Goal: Information Seeking & Learning: Learn about a topic

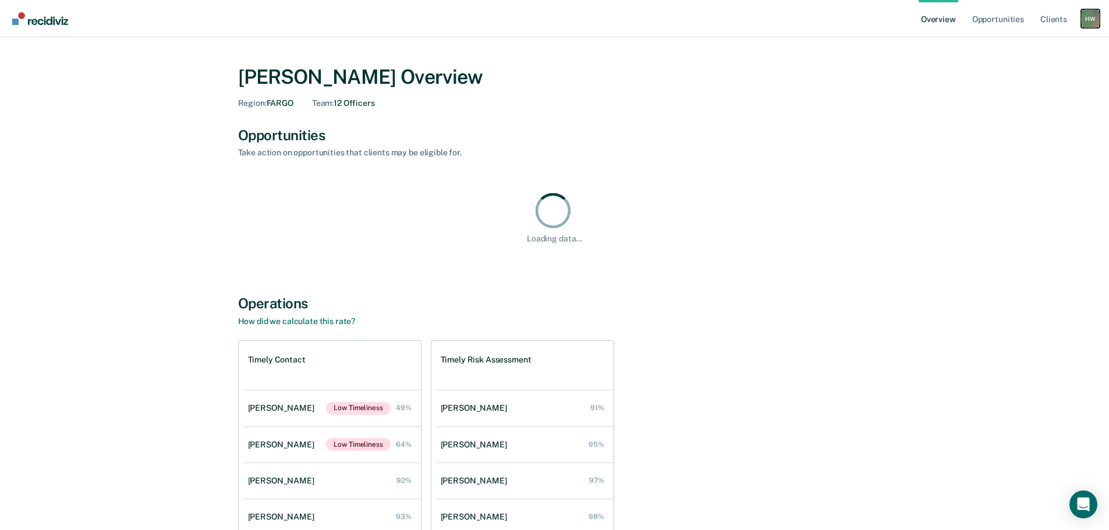
click at [1085, 22] on div "H W" at bounding box center [1090, 18] width 19 height 19
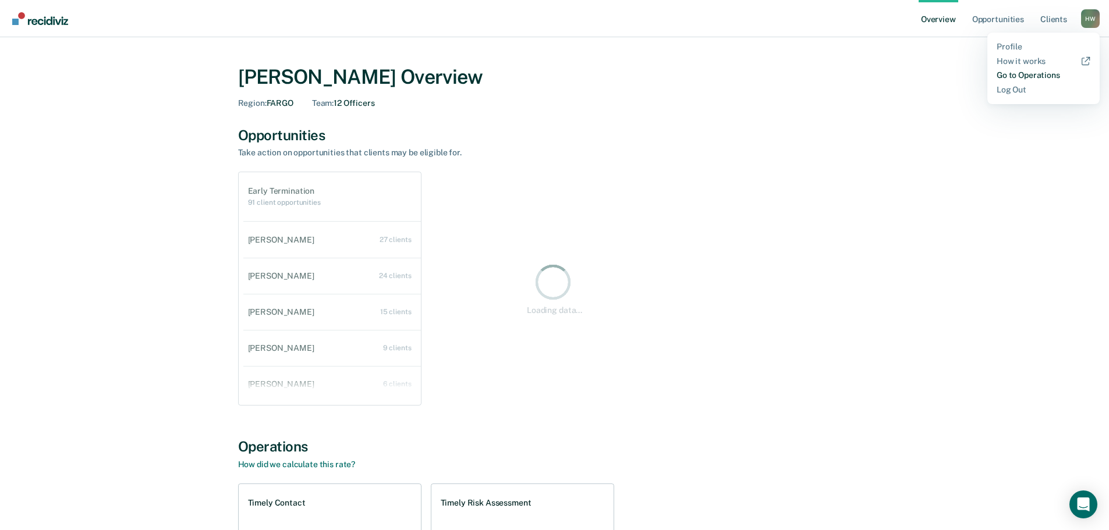
click at [1040, 71] on link "Go to Operations" at bounding box center [1043, 75] width 94 height 10
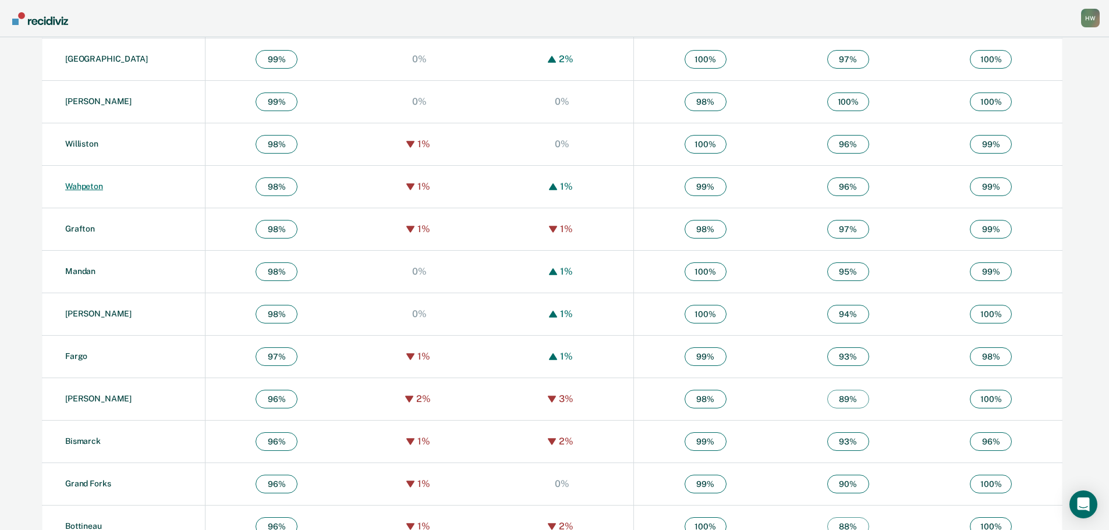
scroll to position [524, 0]
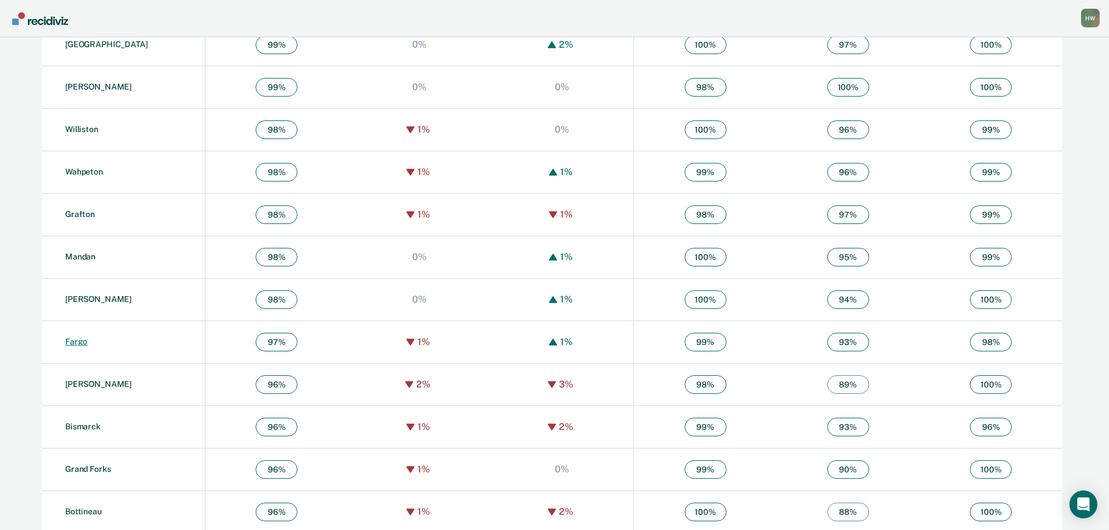
click at [83, 340] on link "Fargo" at bounding box center [76, 341] width 22 height 9
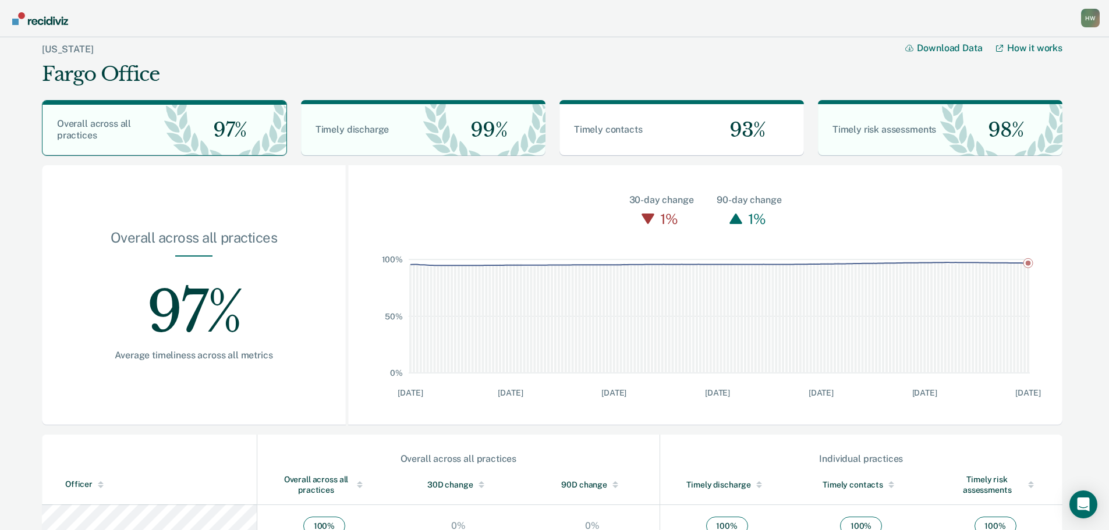
scroll to position [524, 0]
click at [1086, 23] on div "H W" at bounding box center [1090, 18] width 19 height 19
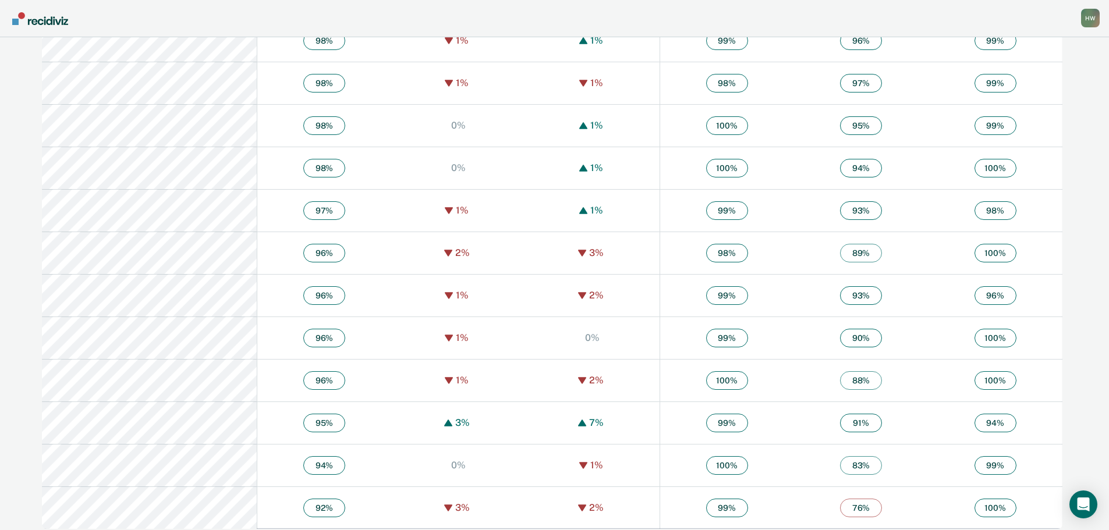
scroll to position [664, 0]
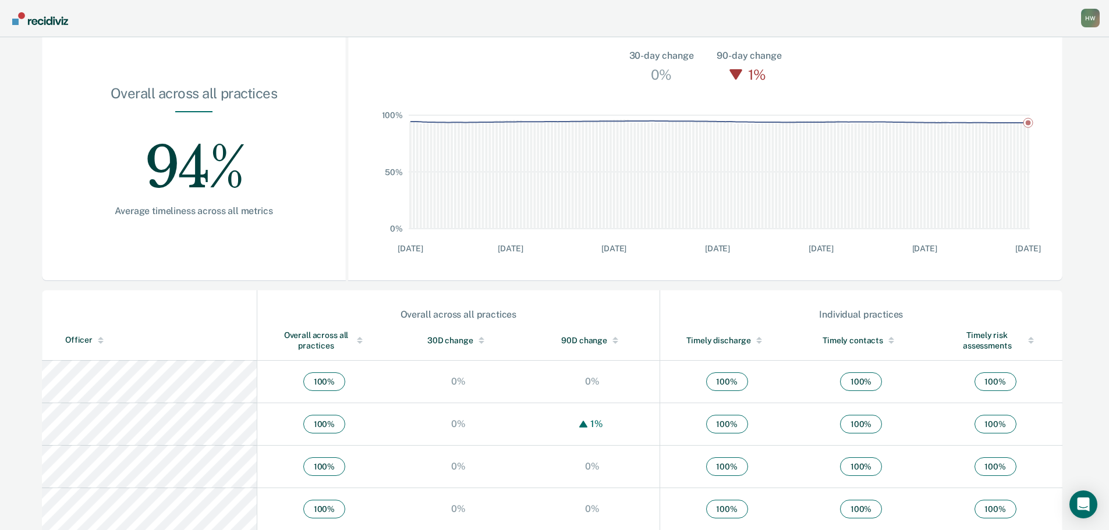
scroll to position [129, 0]
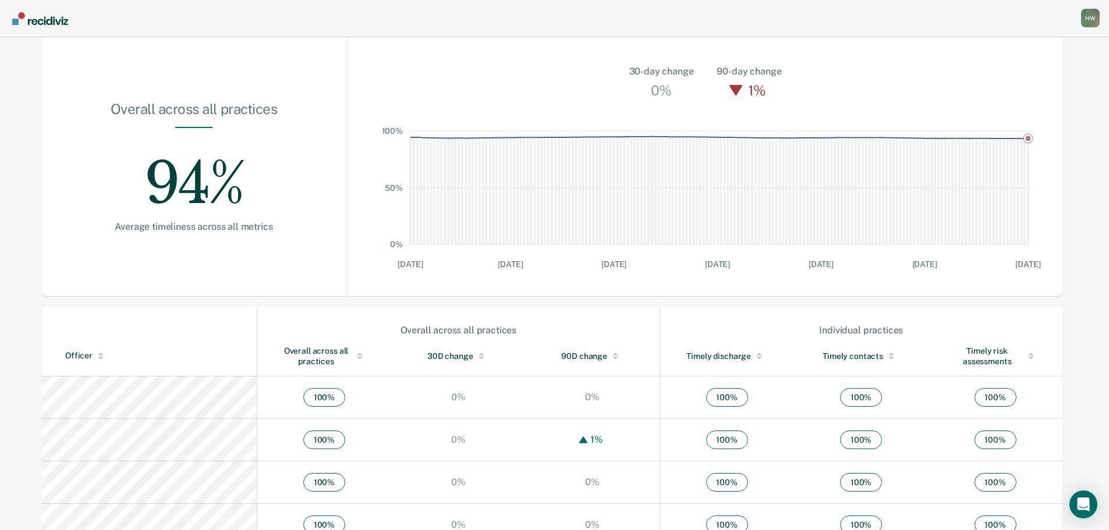
scroll to position [536, 0]
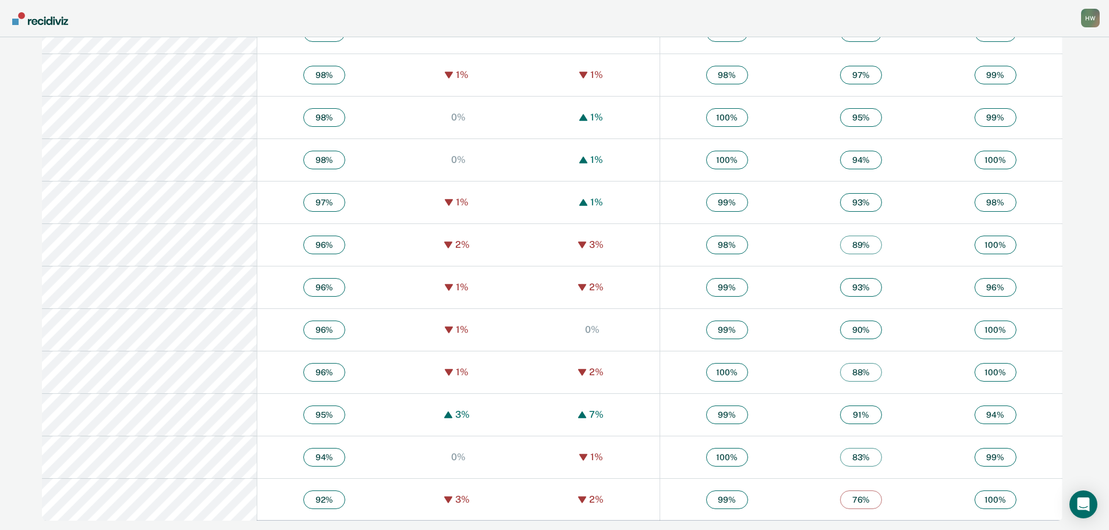
scroll to position [605, 0]
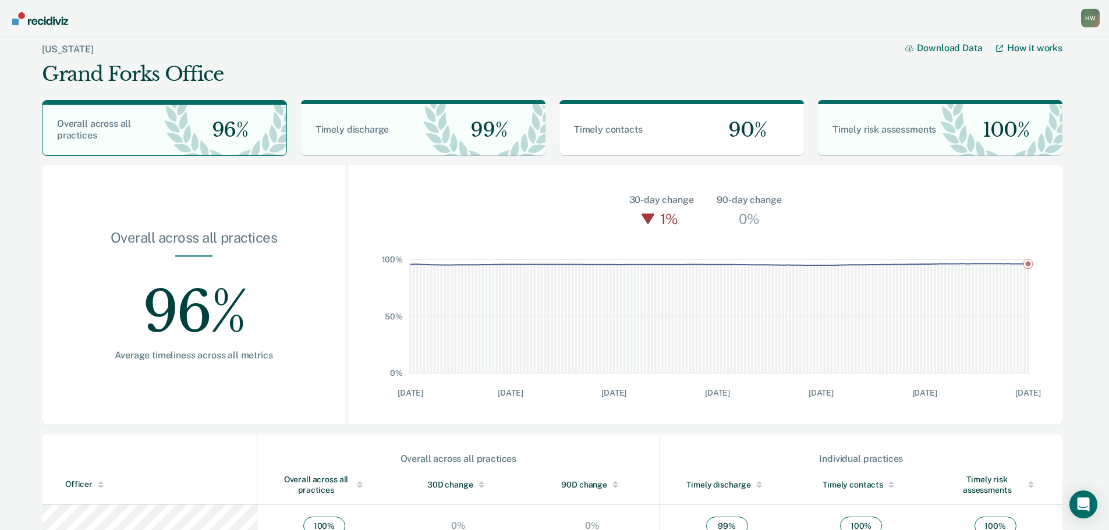
scroll to position [579, 0]
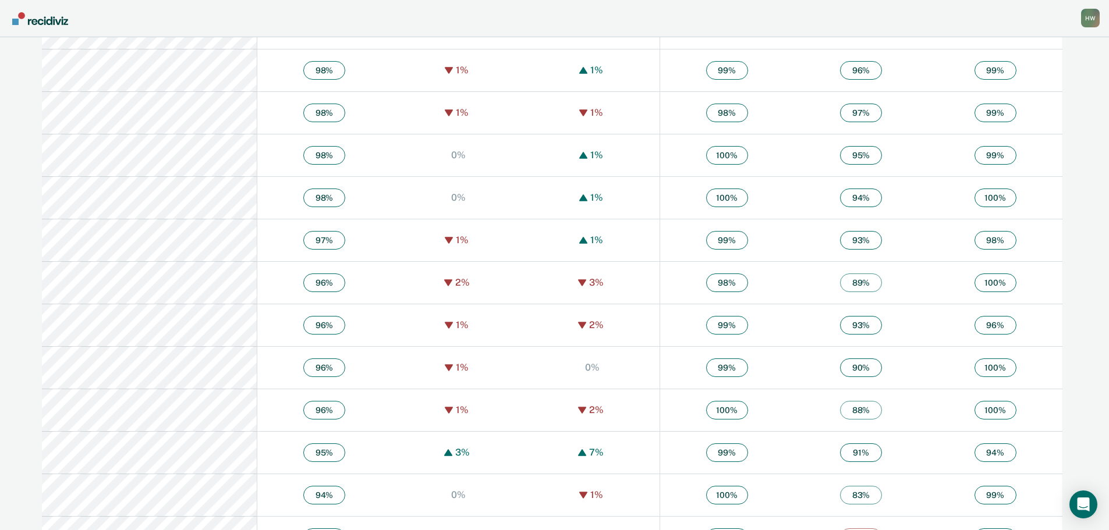
scroll to position [605, 0]
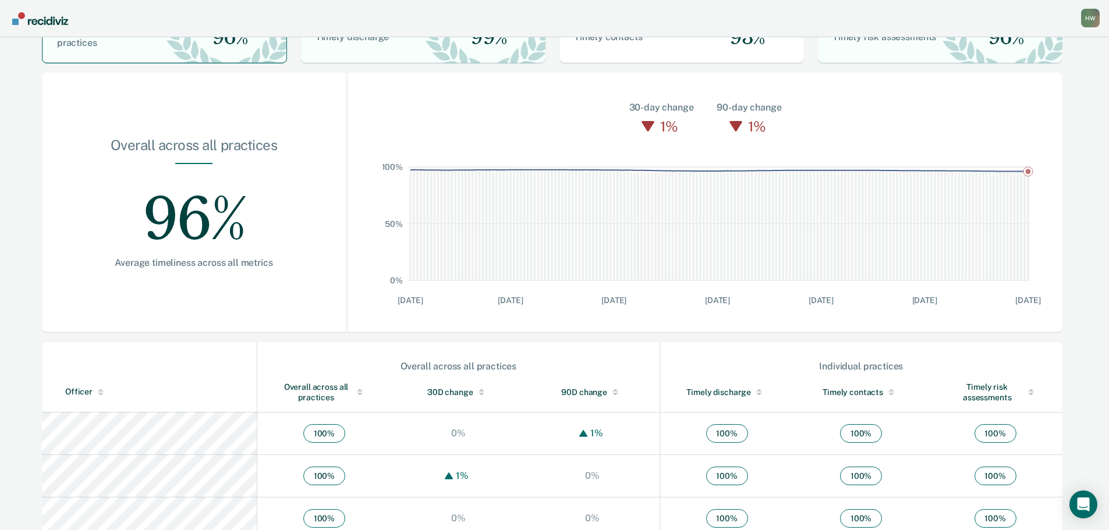
scroll to position [605, 0]
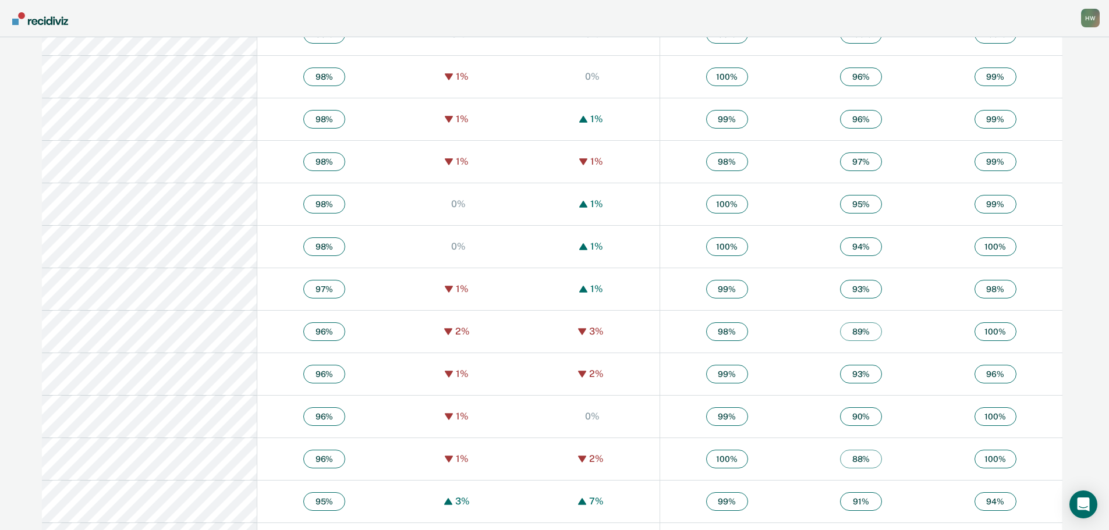
scroll to position [582, 0]
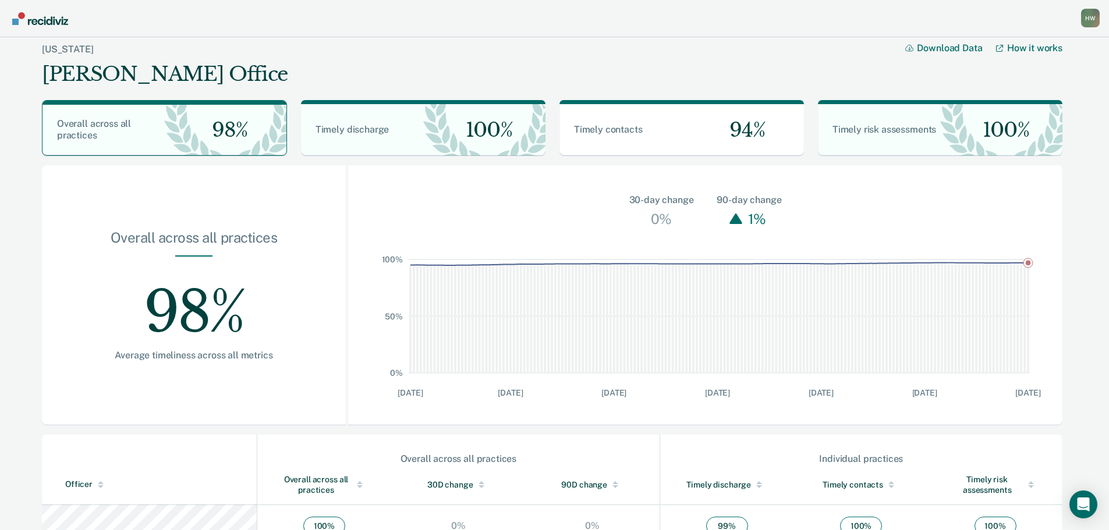
scroll to position [239, 0]
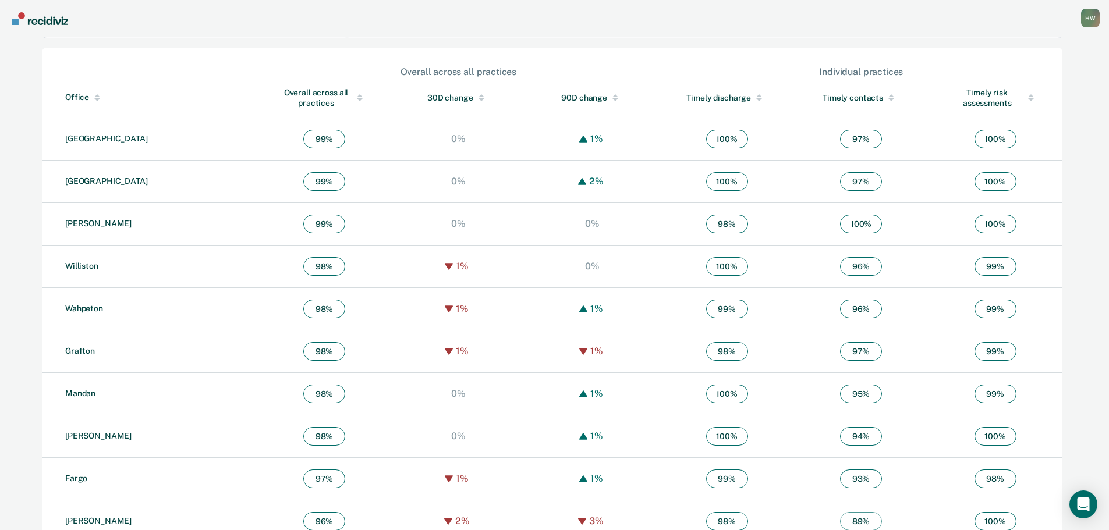
scroll to position [407, 0]
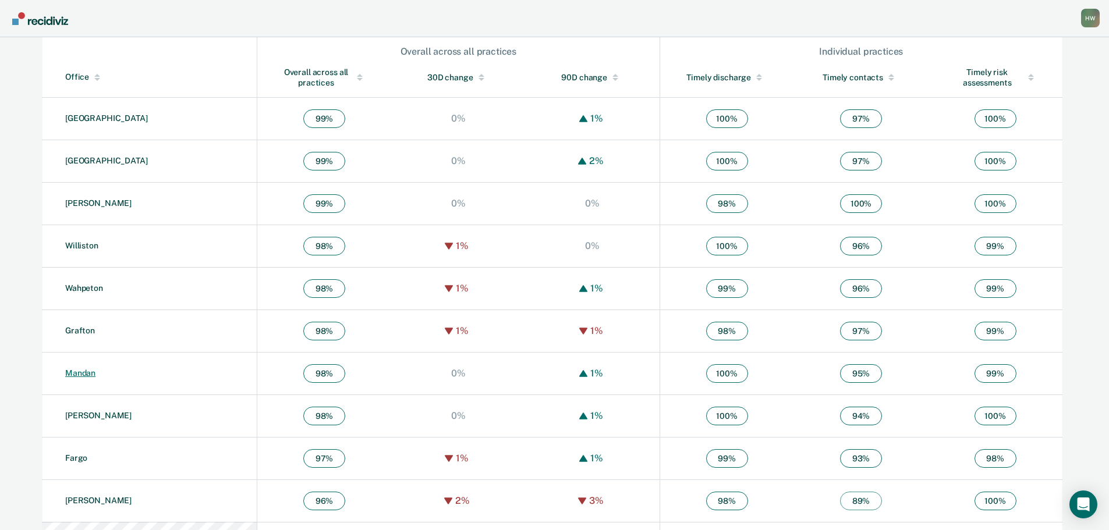
click at [72, 369] on link "Mandan" at bounding box center [80, 372] width 30 height 9
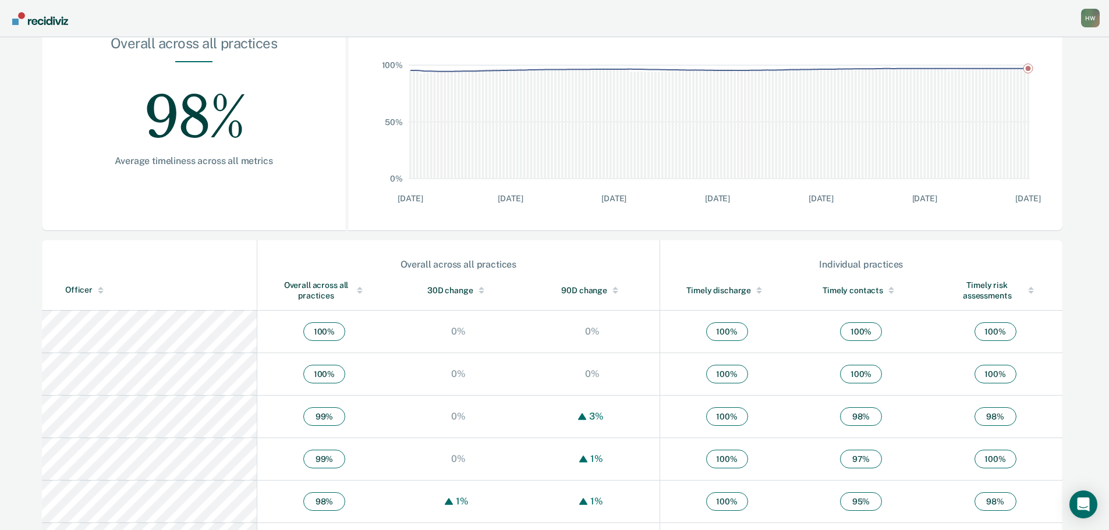
scroll to position [366, 0]
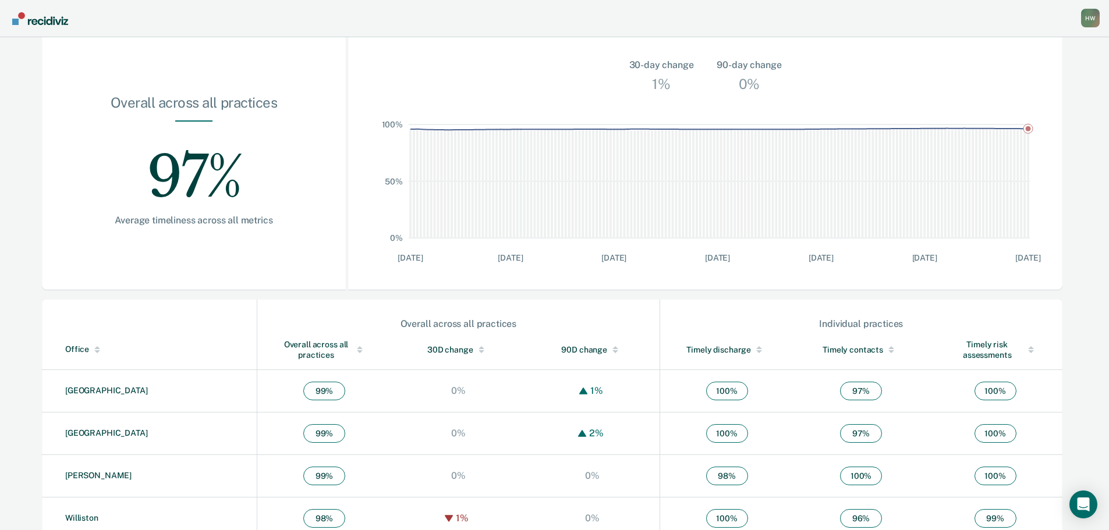
scroll to position [349, 0]
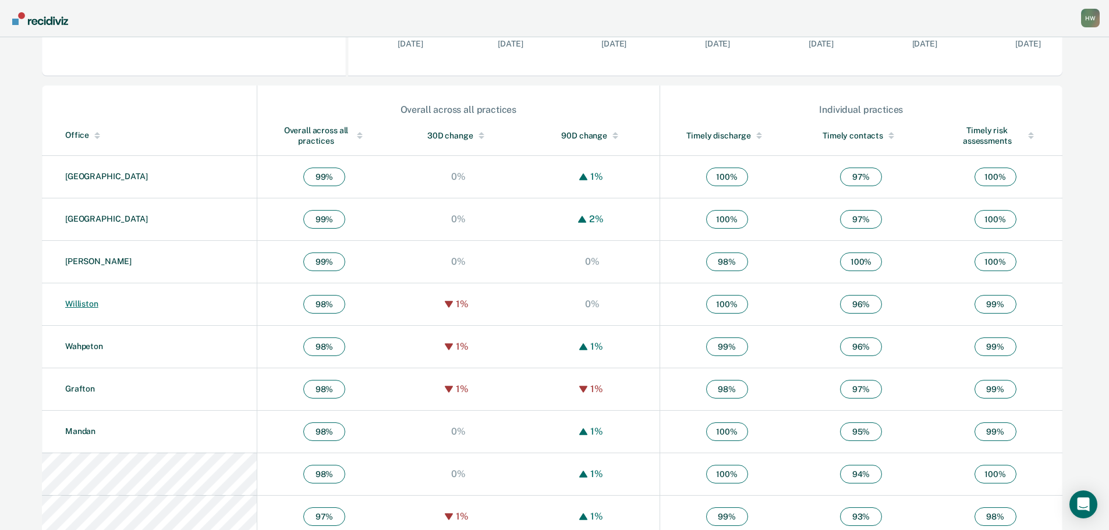
click at [82, 303] on link "Williston" at bounding box center [81, 303] width 33 height 9
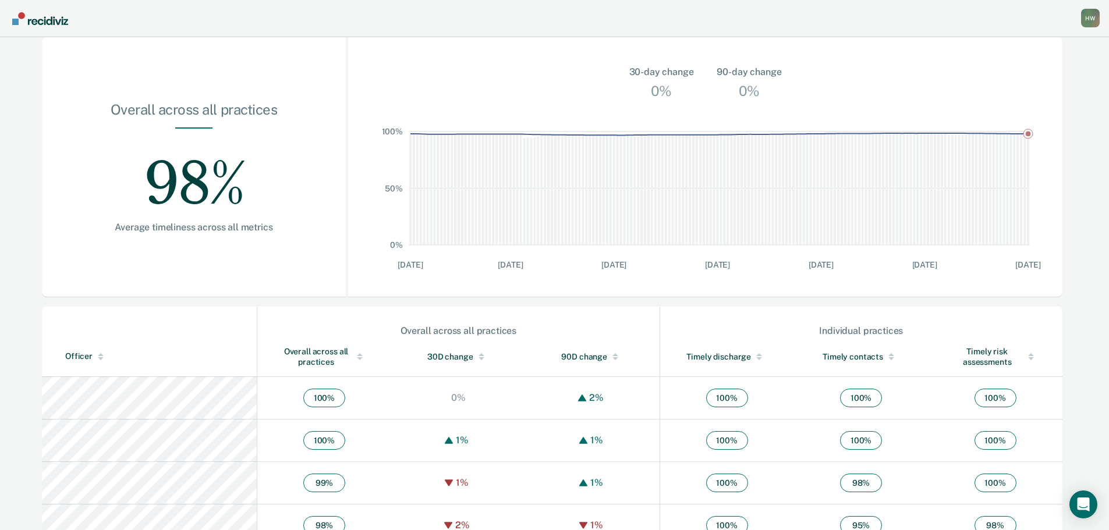
scroll to position [239, 0]
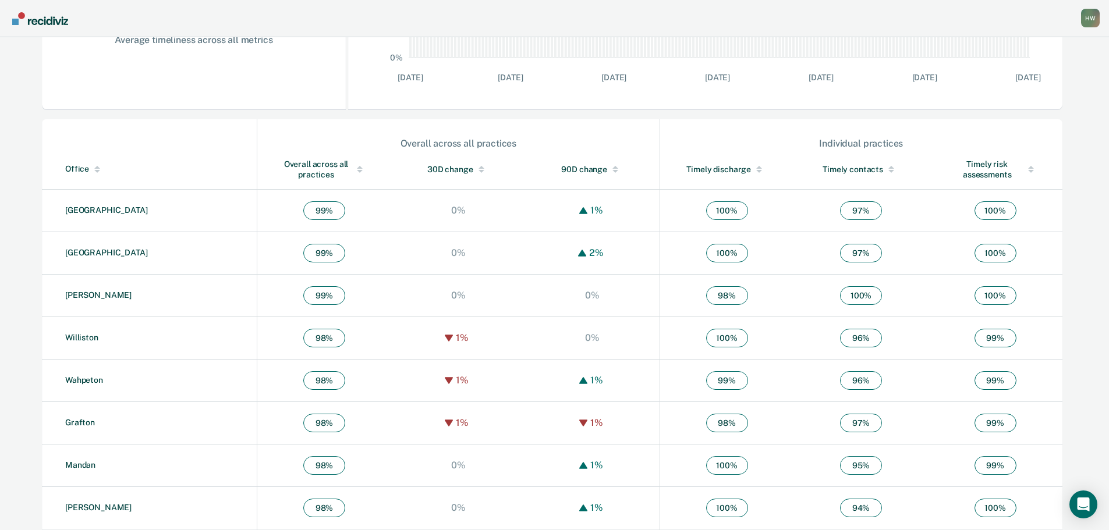
scroll to position [349, 0]
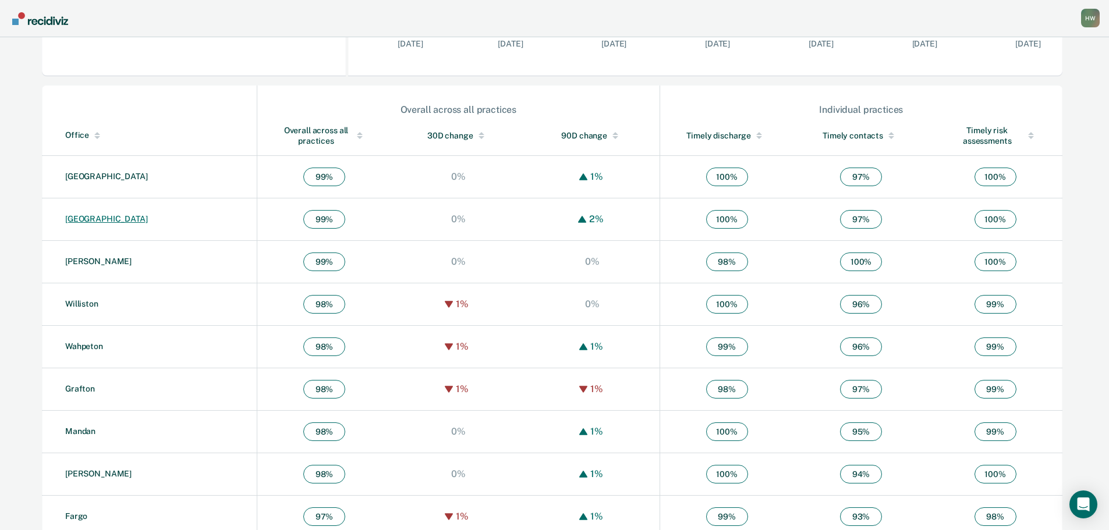
click at [93, 218] on link "[GEOGRAPHIC_DATA]" at bounding box center [106, 218] width 83 height 9
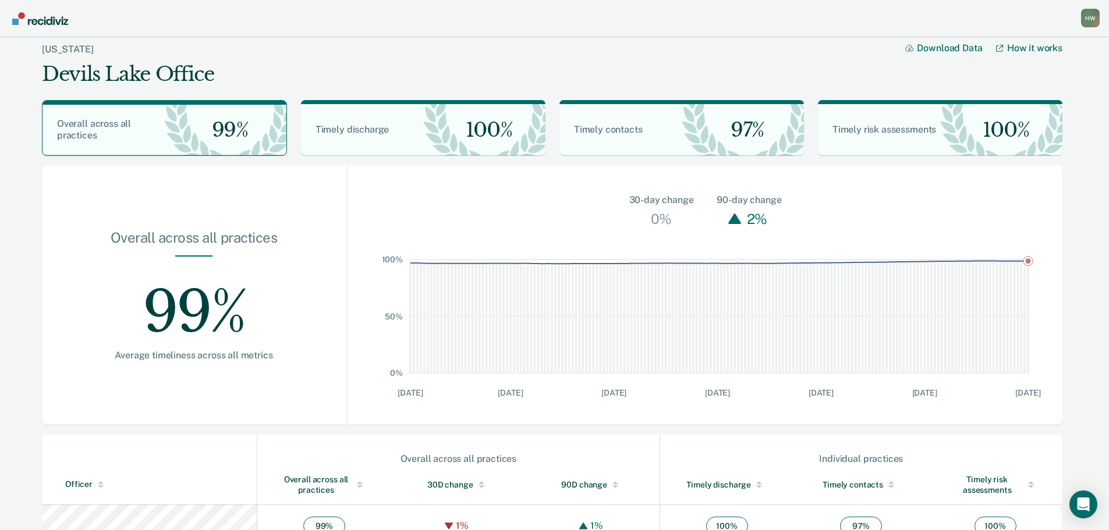
scroll to position [111, 0]
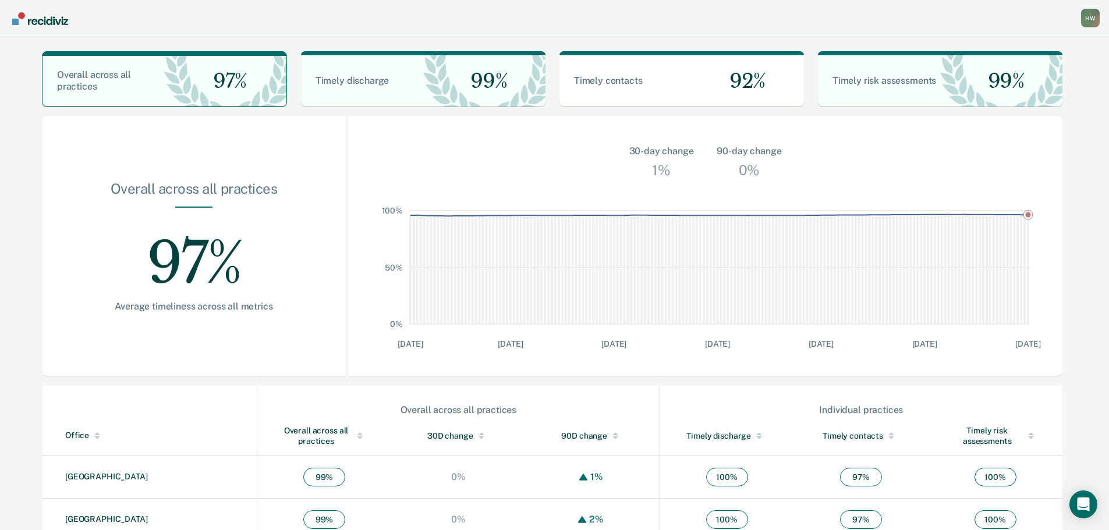
scroll to position [233, 0]
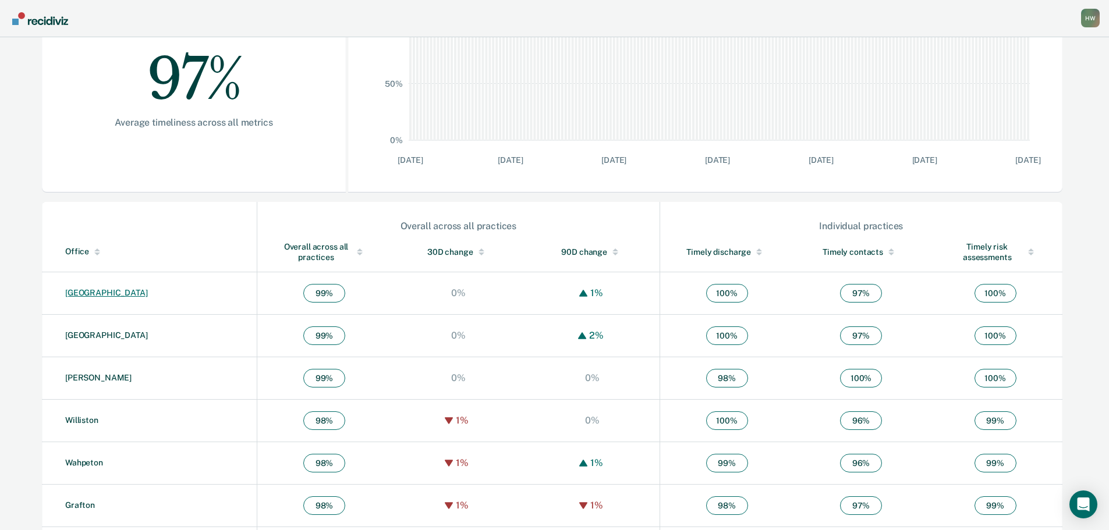
click at [100, 292] on link "[GEOGRAPHIC_DATA]" at bounding box center [106, 292] width 83 height 9
